Goal: Check status: Check status

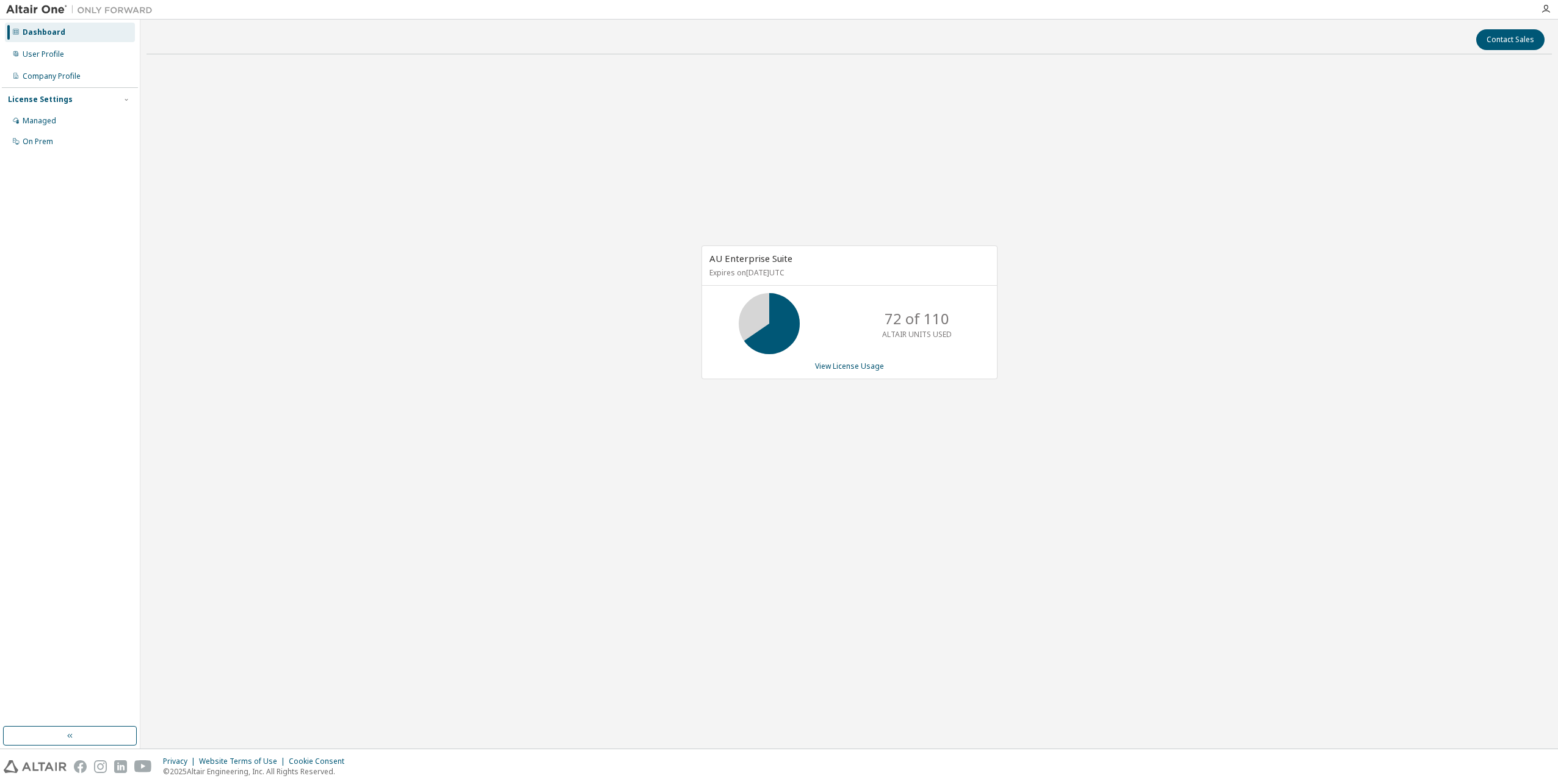
click at [504, 337] on div "AU Enterprise Suite Expires on [DATE] UTC 72 of 110 ALTAIR UNITS USED View Lice…" at bounding box center [849, 319] width 1406 height 510
